Goal: Task Accomplishment & Management: Complete application form

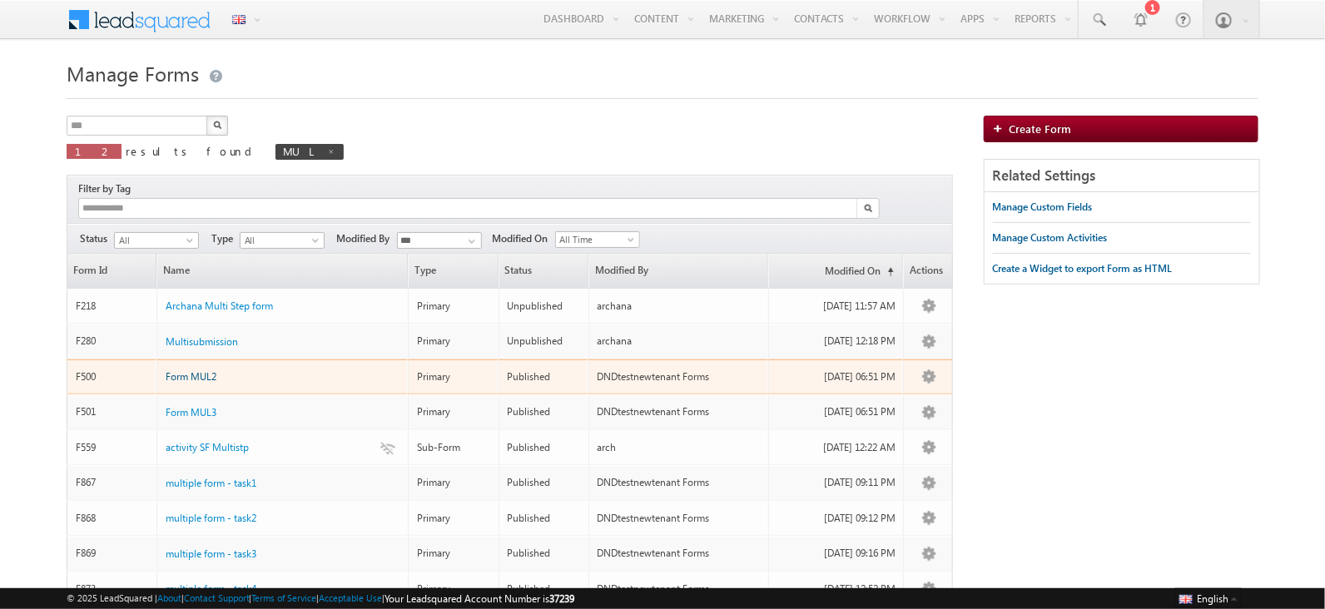
click at [208, 370] on span "Form MUL2" at bounding box center [191, 376] width 51 height 12
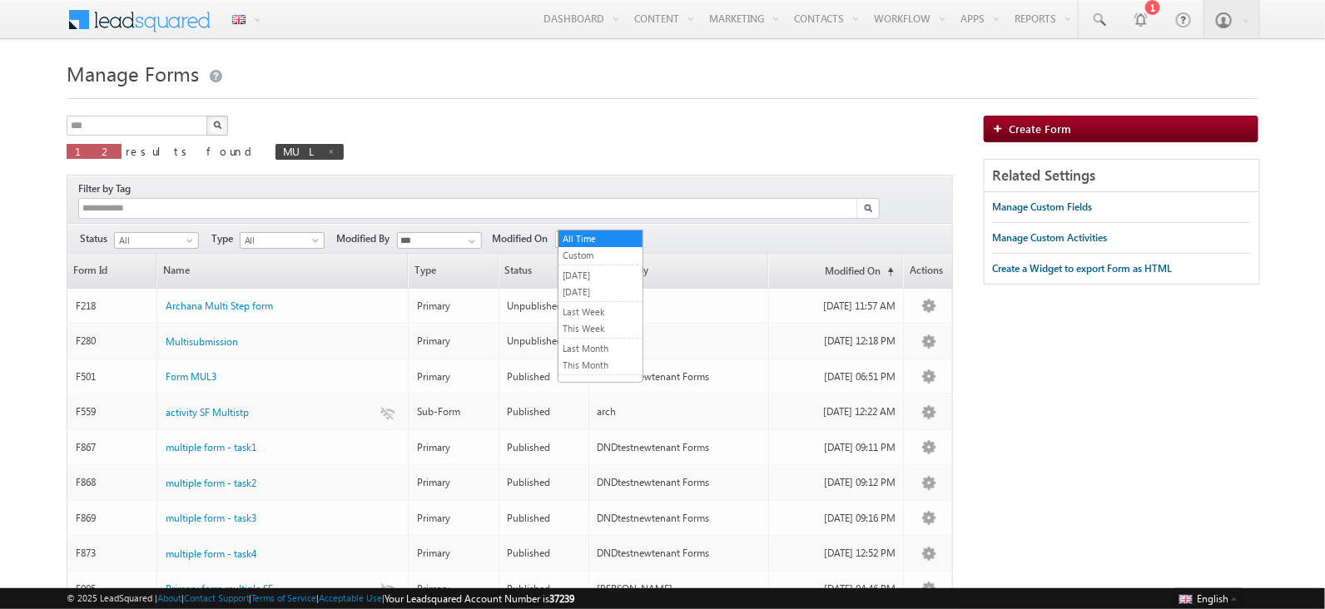
drag, startPoint x: 599, startPoint y: 225, endPoint x: 599, endPoint y: 270, distance: 45.0
click at [599, 232] on span "All Time" at bounding box center [595, 239] width 79 height 15
click at [586, 281] on link "[DATE]" at bounding box center [601, 275] width 84 height 15
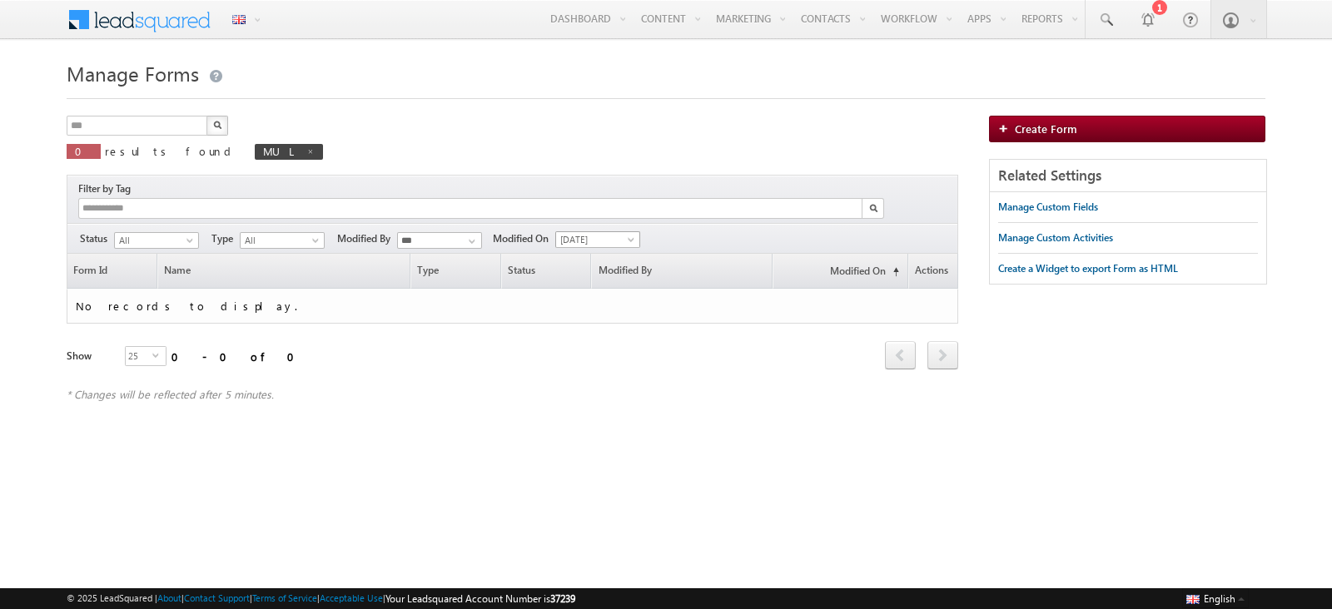
click at [608, 232] on span "[DATE]" at bounding box center [595, 239] width 79 height 15
click at [588, 287] on link "[DATE]" at bounding box center [601, 292] width 84 height 15
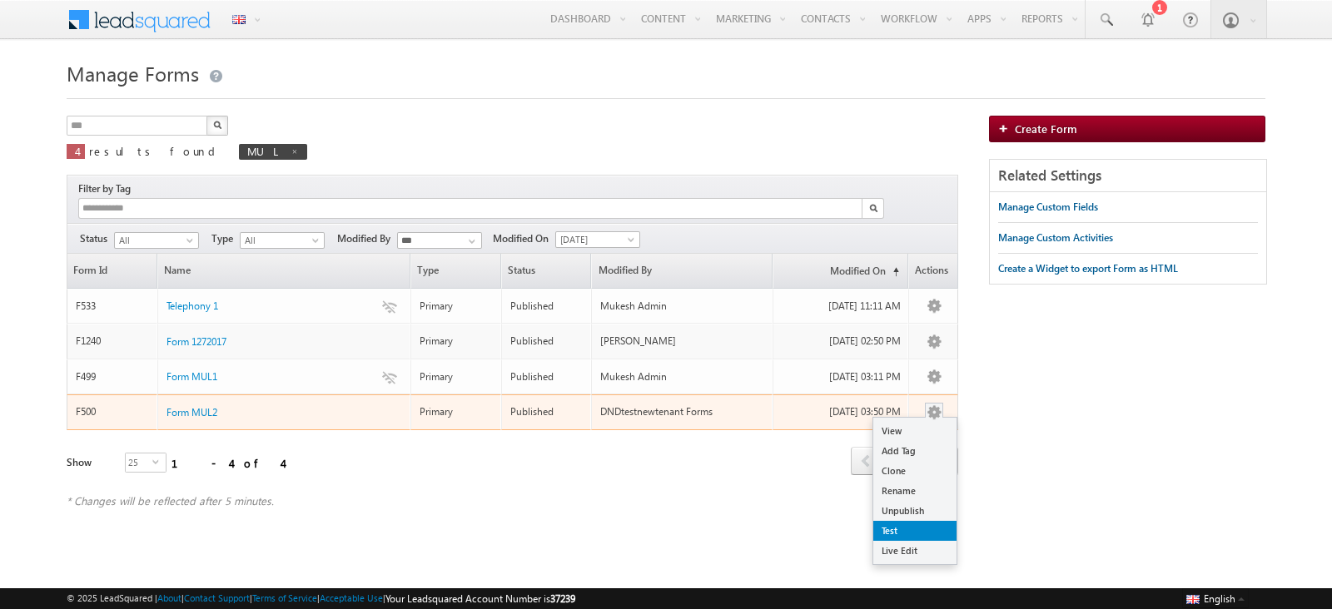
click at [902, 521] on link "Test" at bounding box center [914, 531] width 83 height 20
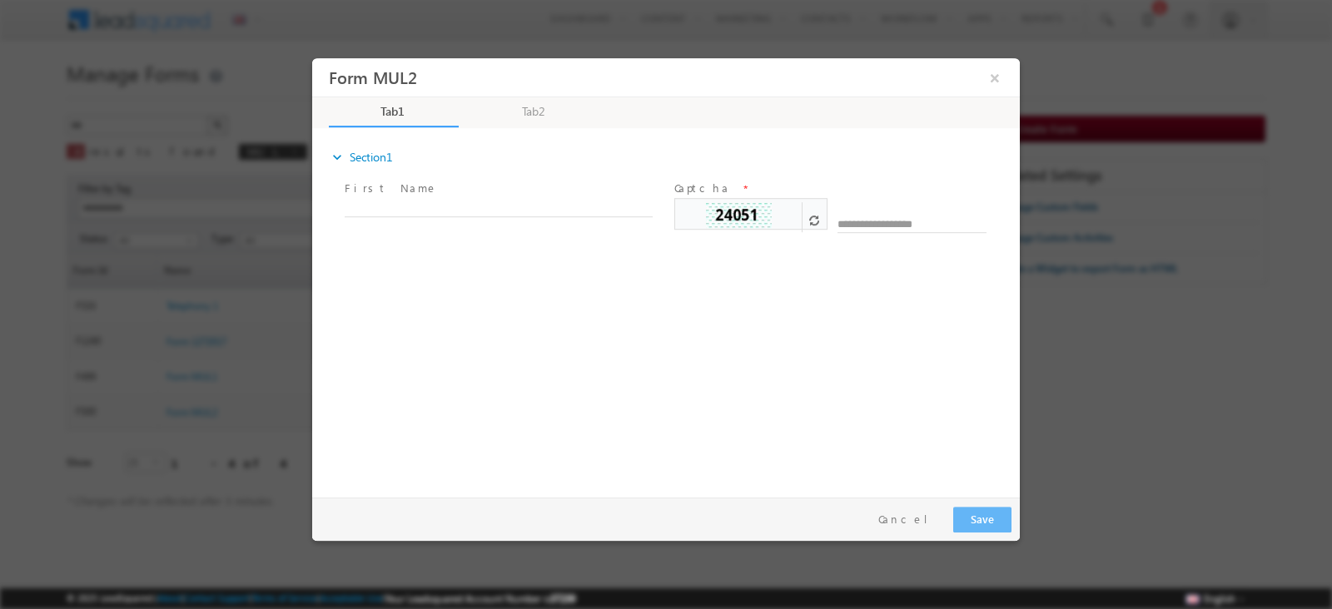
click at [811, 218] on span at bounding box center [814, 221] width 10 height 10
click at [814, 219] on span at bounding box center [814, 221] width 10 height 10
drag, startPoint x: 893, startPoint y: 219, endPoint x: 852, endPoint y: 214, distance: 41.1
click at [891, 219] on input "text" at bounding box center [911, 215] width 149 height 35
type input "*****"
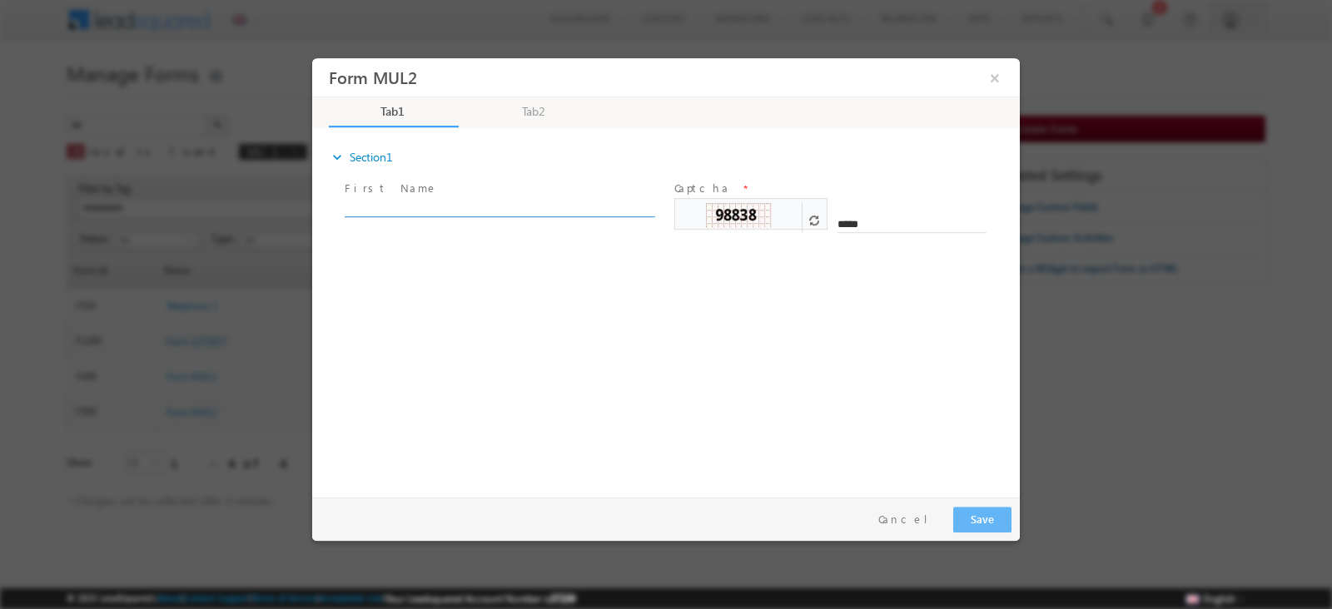
click at [593, 201] on input "text" at bounding box center [499, 209] width 308 height 17
type input "******"
click at [974, 518] on button "Save" at bounding box center [982, 520] width 58 height 26
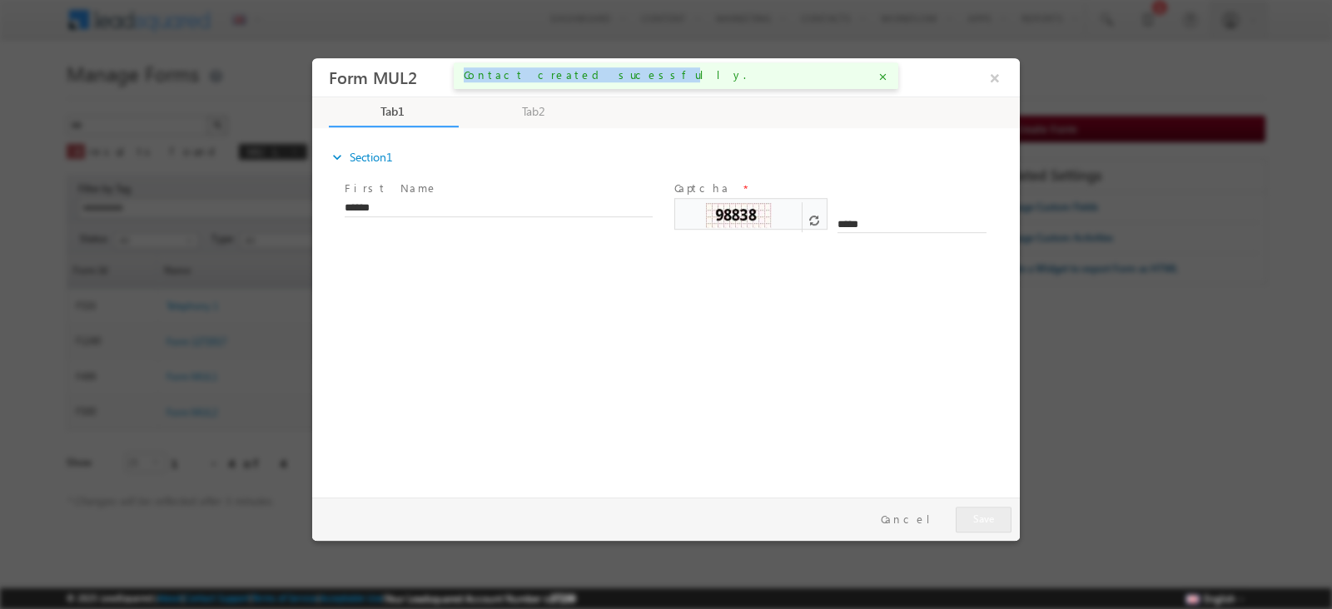
drag, startPoint x: 506, startPoint y: 65, endPoint x: 581, endPoint y: 71, distance: 75.2
click at [581, 71] on div "Contact created sucessfully. close" at bounding box center [676, 75] width 445 height 27
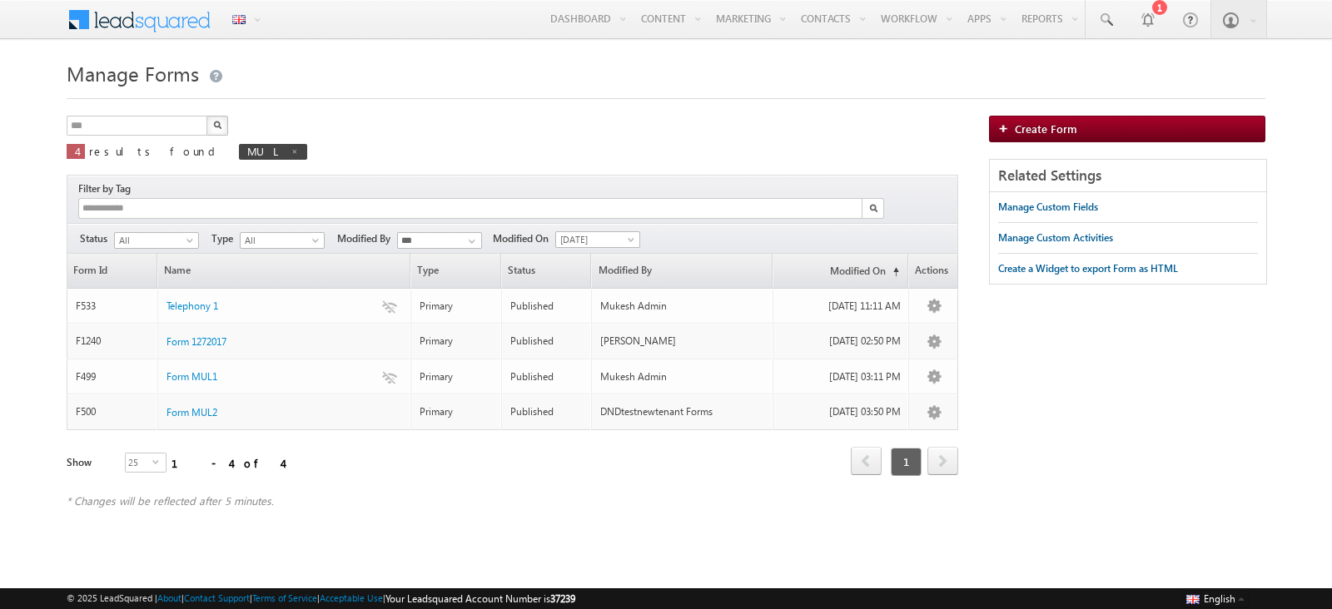
click at [870, 116] on div "*** X 4 results found MUL" at bounding box center [513, 143] width 892 height 55
